Goal: Find specific page/section: Find specific page/section

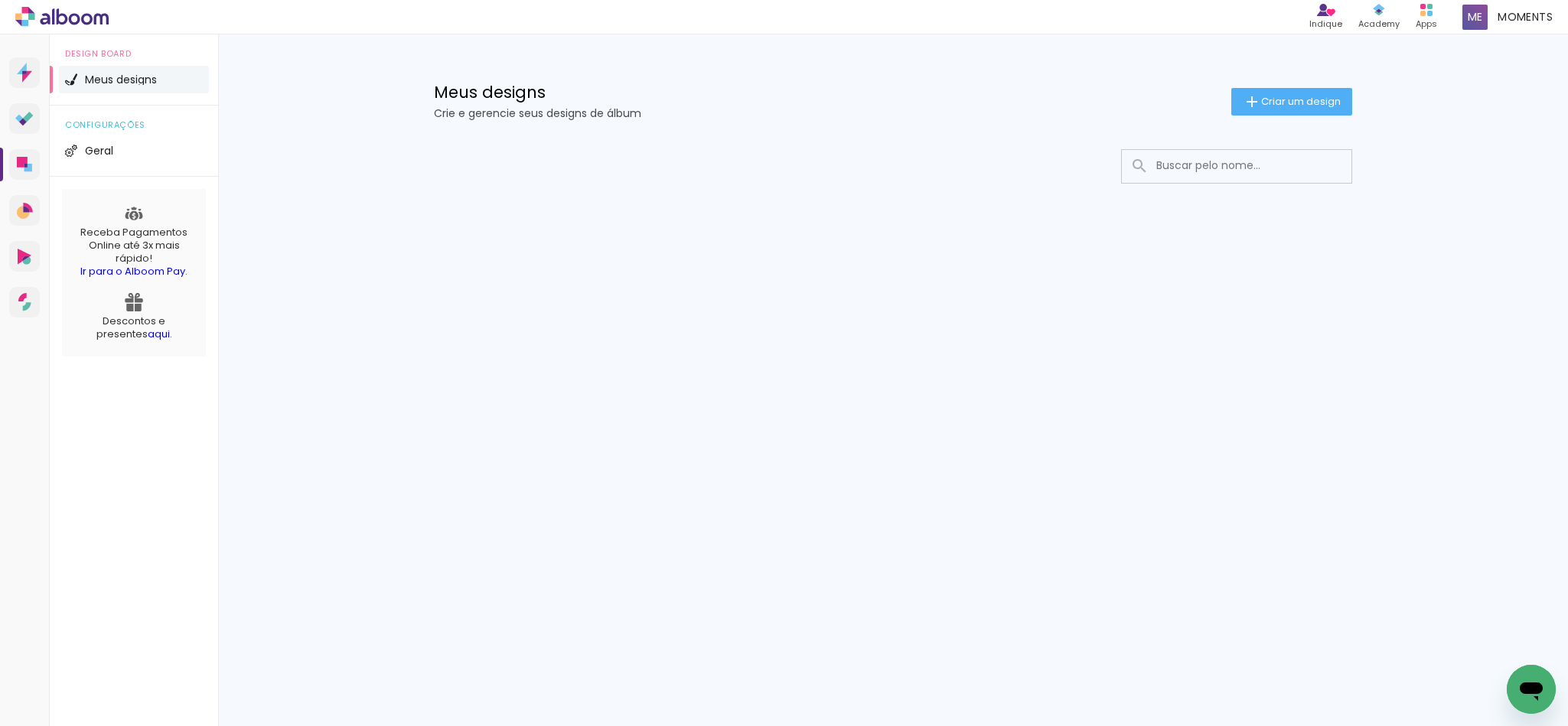
click at [1272, 175] on input at bounding box center [1257, 166] width 218 height 31
click at [1247, 164] on input at bounding box center [1257, 166] width 218 height 31
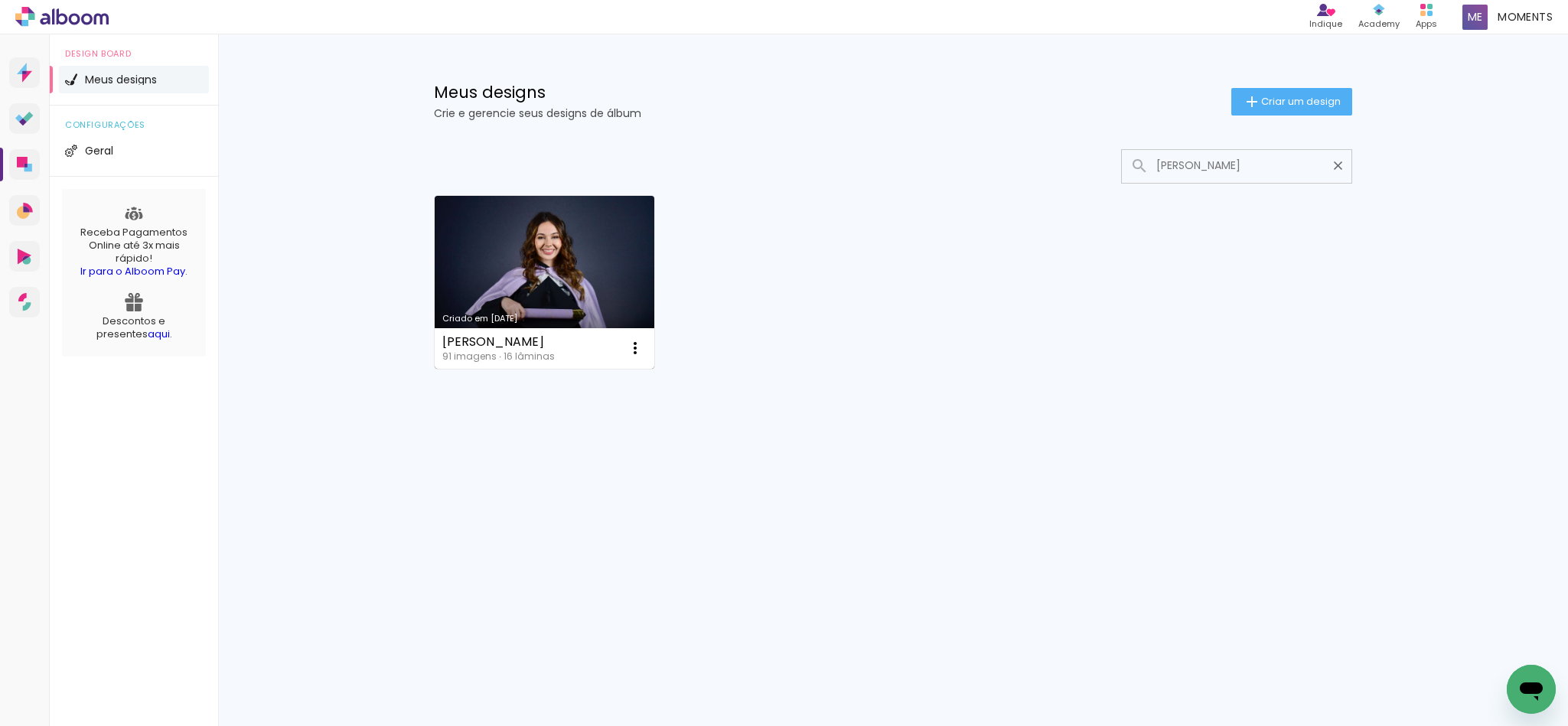
type input "[PERSON_NAME]"
type paper-input "[PERSON_NAME]"
click at [518, 230] on link "Criado em [DATE]" at bounding box center [545, 282] width 220 height 173
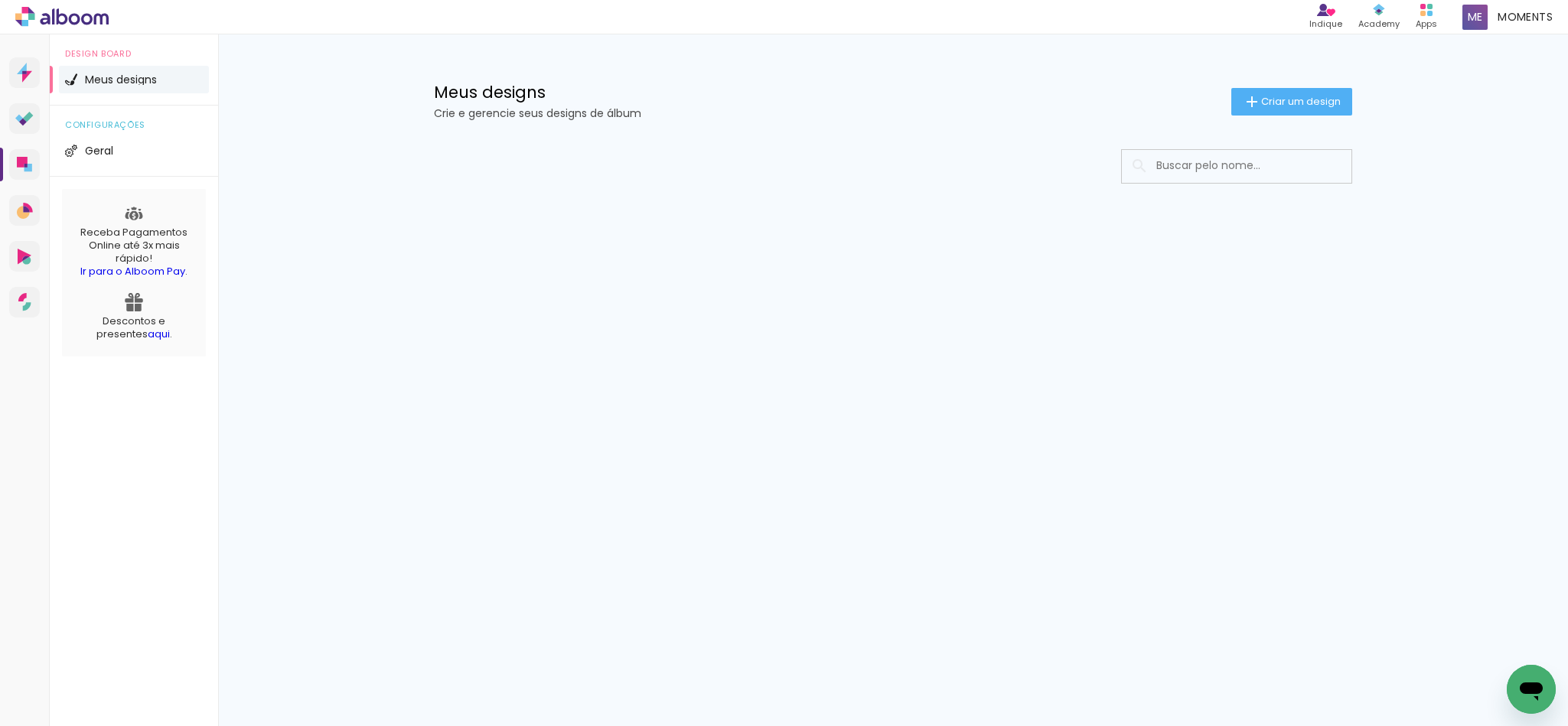
click at [1254, 172] on input at bounding box center [1257, 166] width 218 height 31
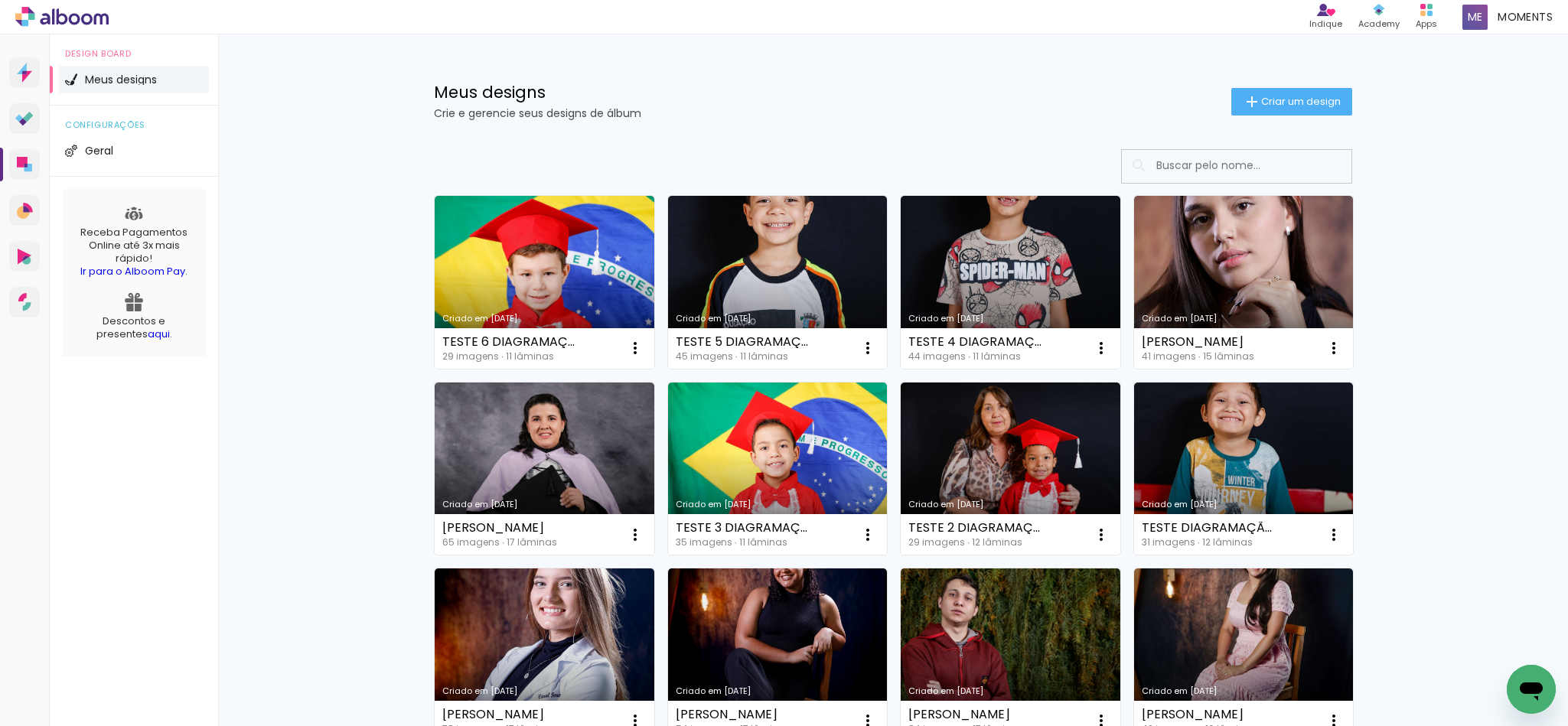
click at [1194, 149] on paper-input at bounding box center [1237, 166] width 231 height 34
click at [1209, 161] on input at bounding box center [1257, 166] width 218 height 31
type input "s"
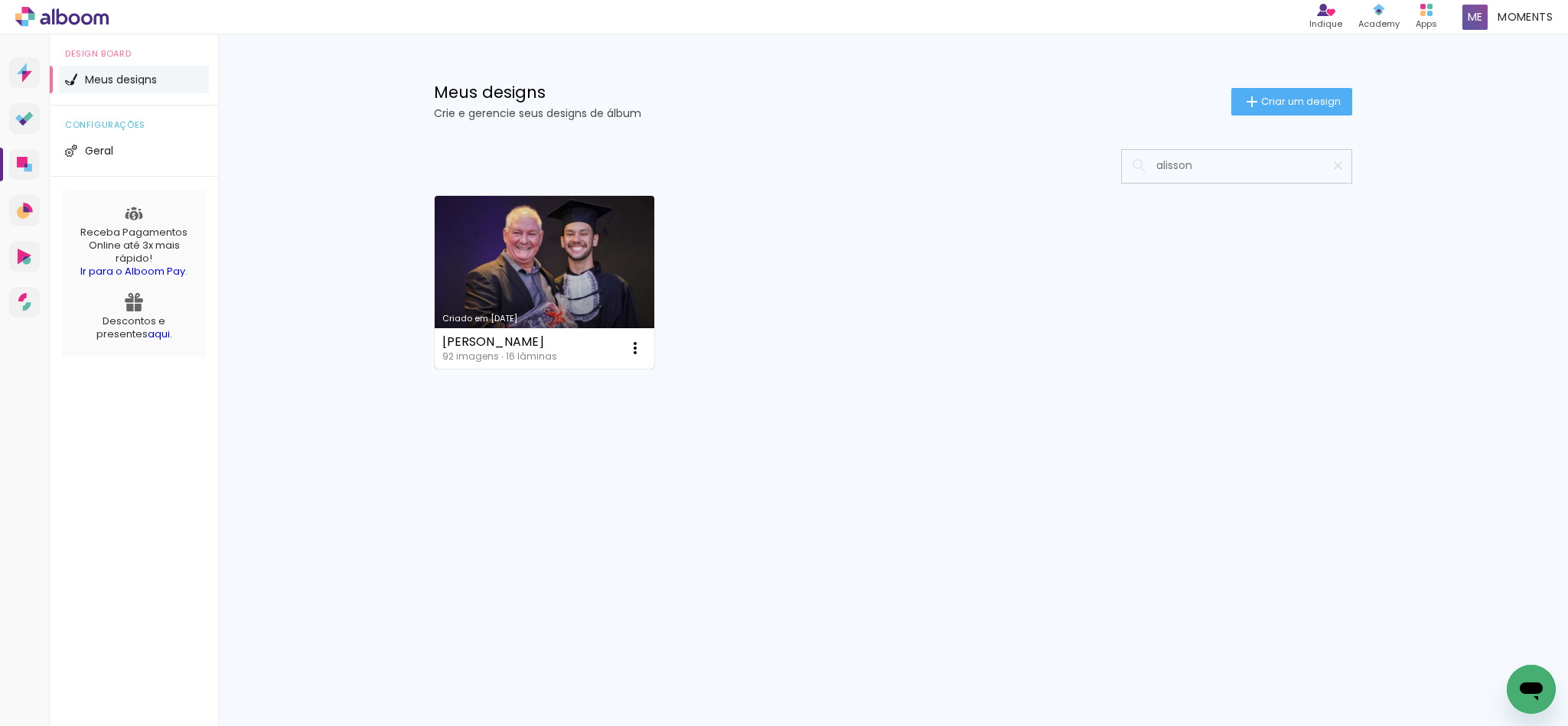
type input "alisson"
type paper-input "alisson"
click at [554, 299] on link "Criado em [DATE]" at bounding box center [545, 282] width 220 height 173
